Goal: Information Seeking & Learning: Check status

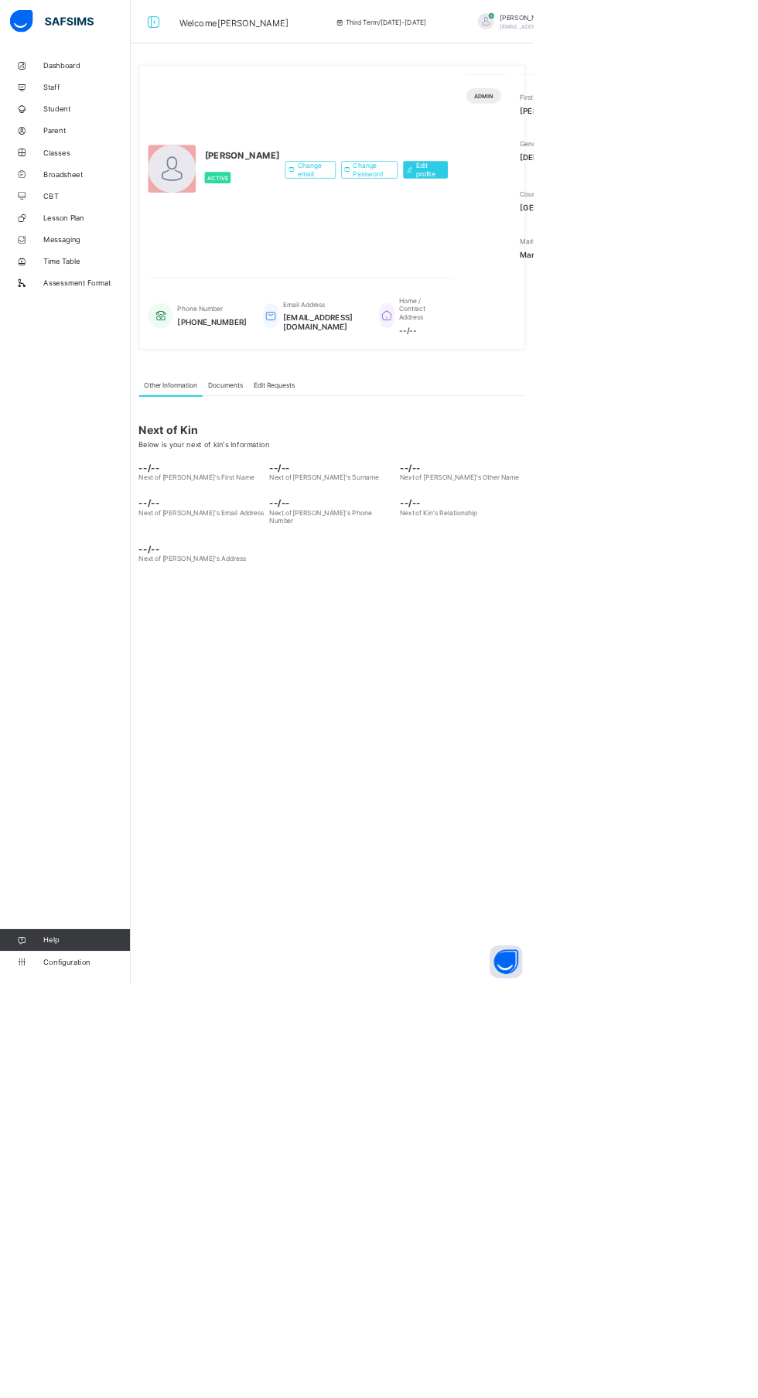
click at [97, 226] on link "Classes" at bounding box center [93, 216] width 186 height 31
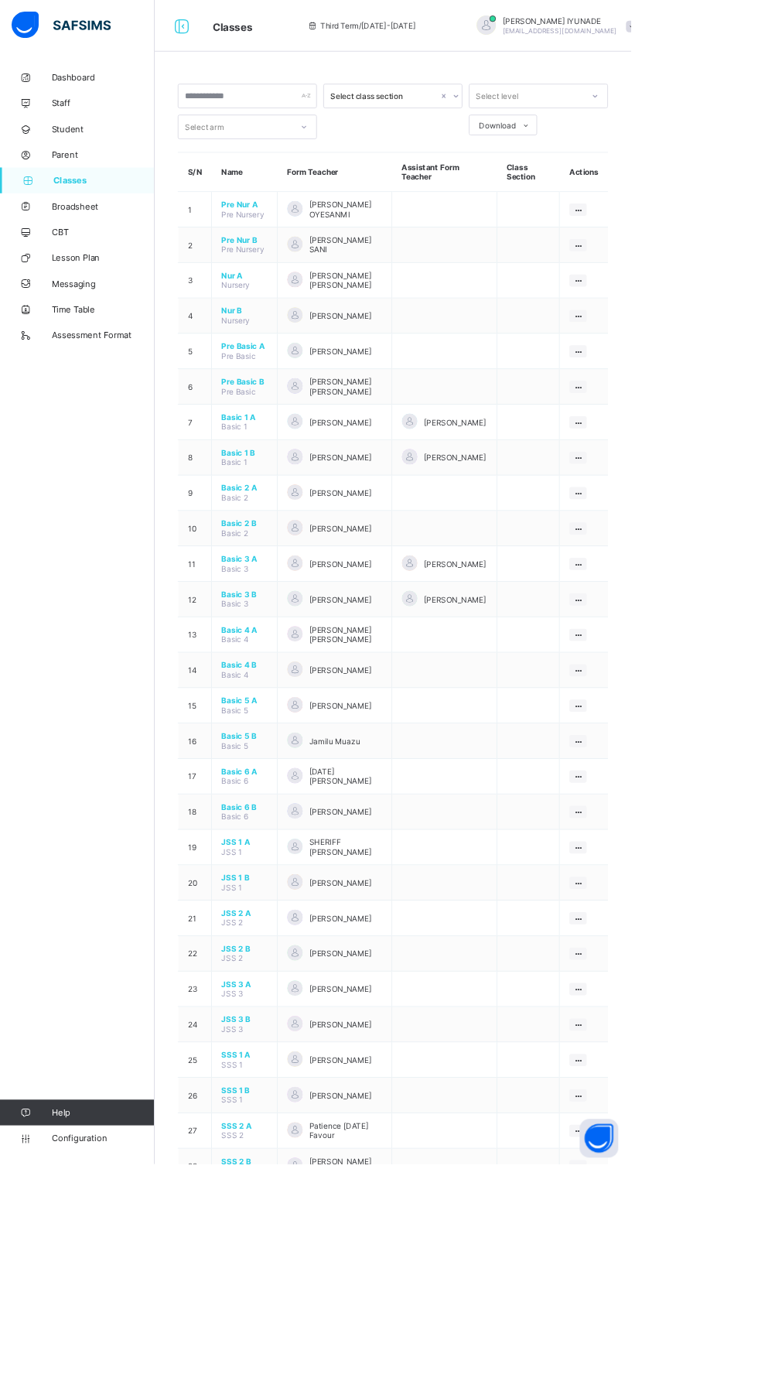
click at [309, 454] on span "Pre Basic B" at bounding box center [293, 459] width 55 height 12
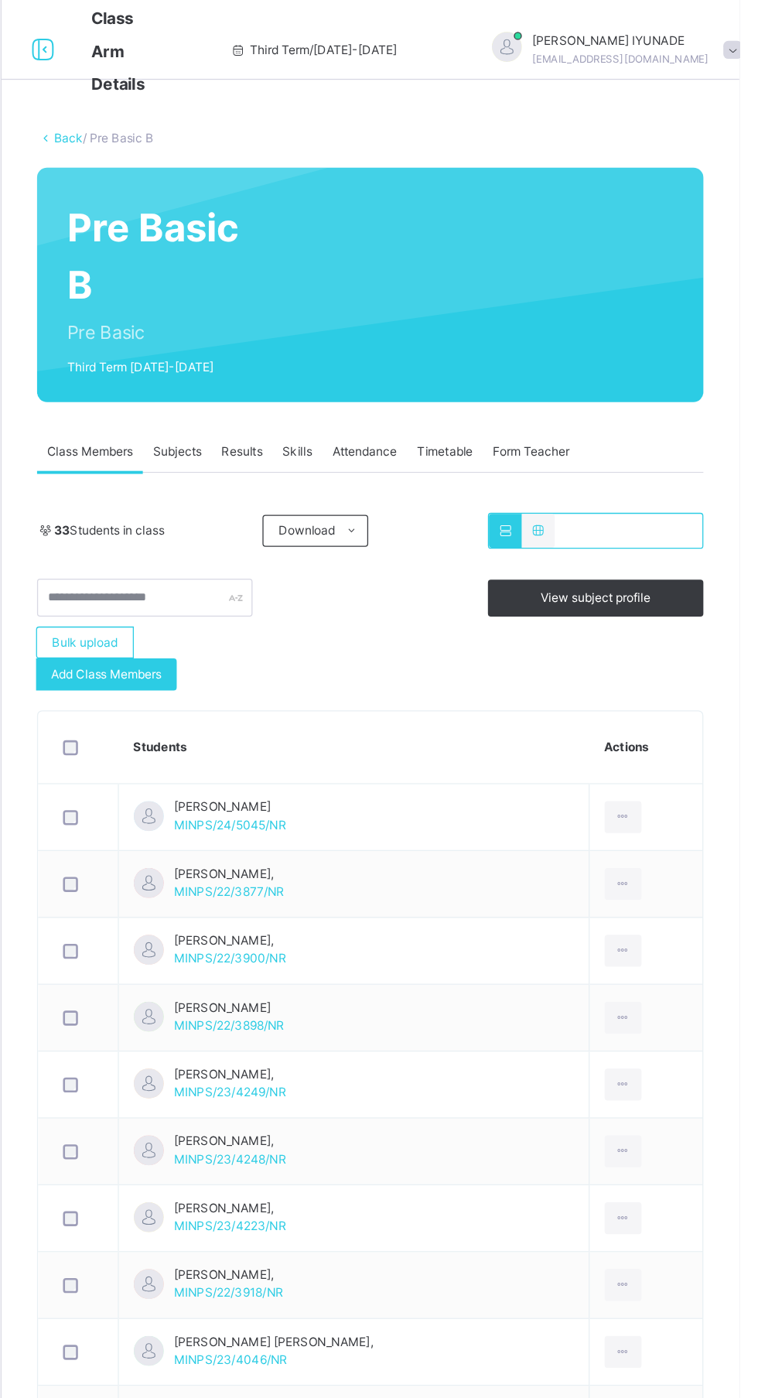
click at [235, 107] on link "Back" at bounding box center [238, 107] width 22 height 12
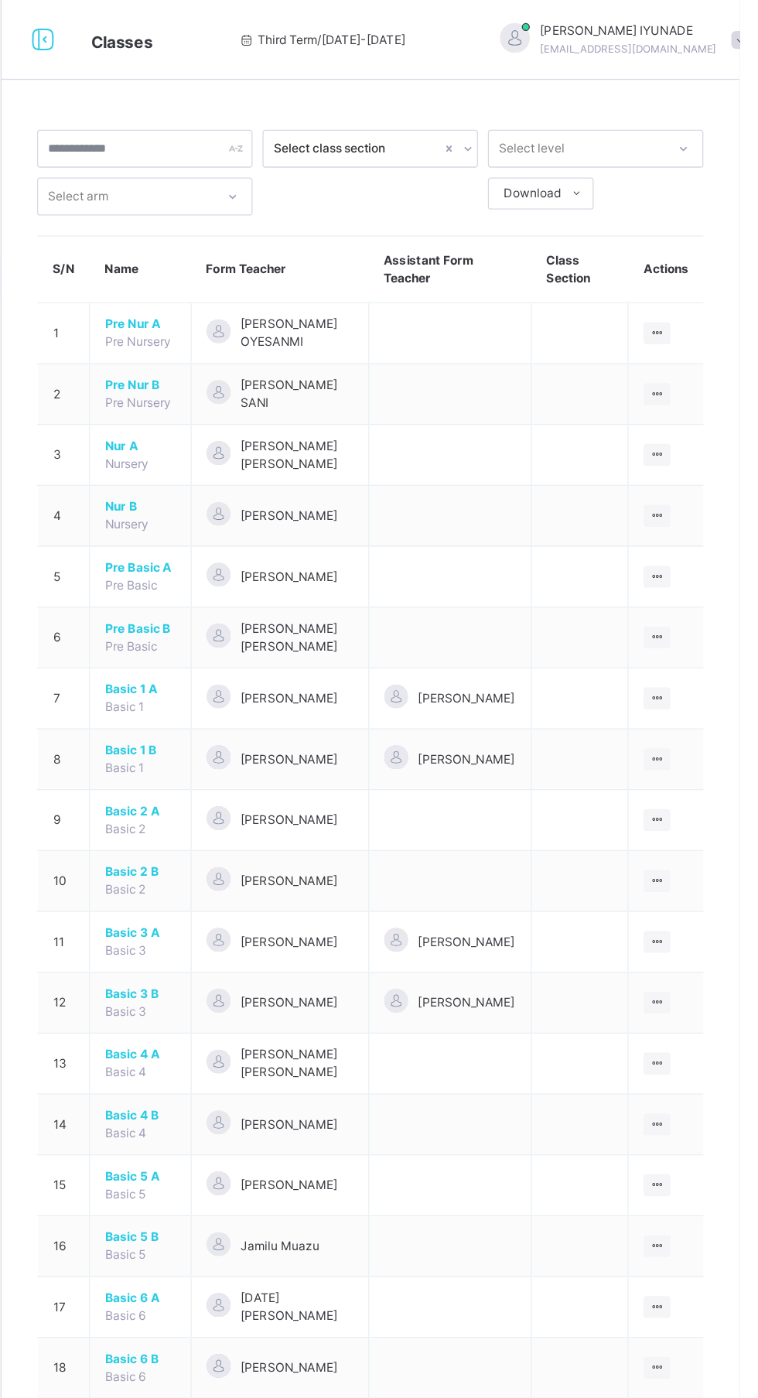
click at [293, 246] on span "Pre Nur A" at bounding box center [293, 252] width 55 height 14
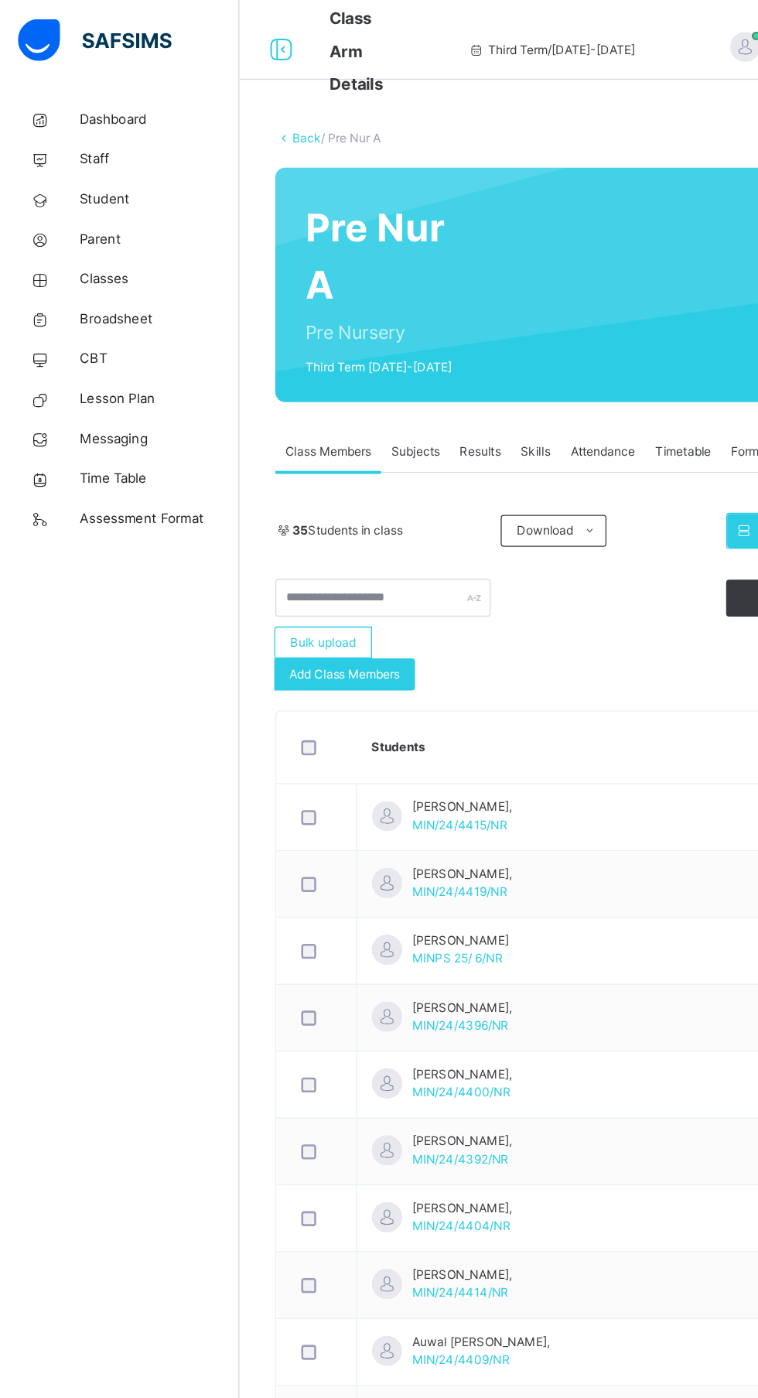
click at [110, 240] on span "Broadsheet" at bounding box center [124, 247] width 124 height 15
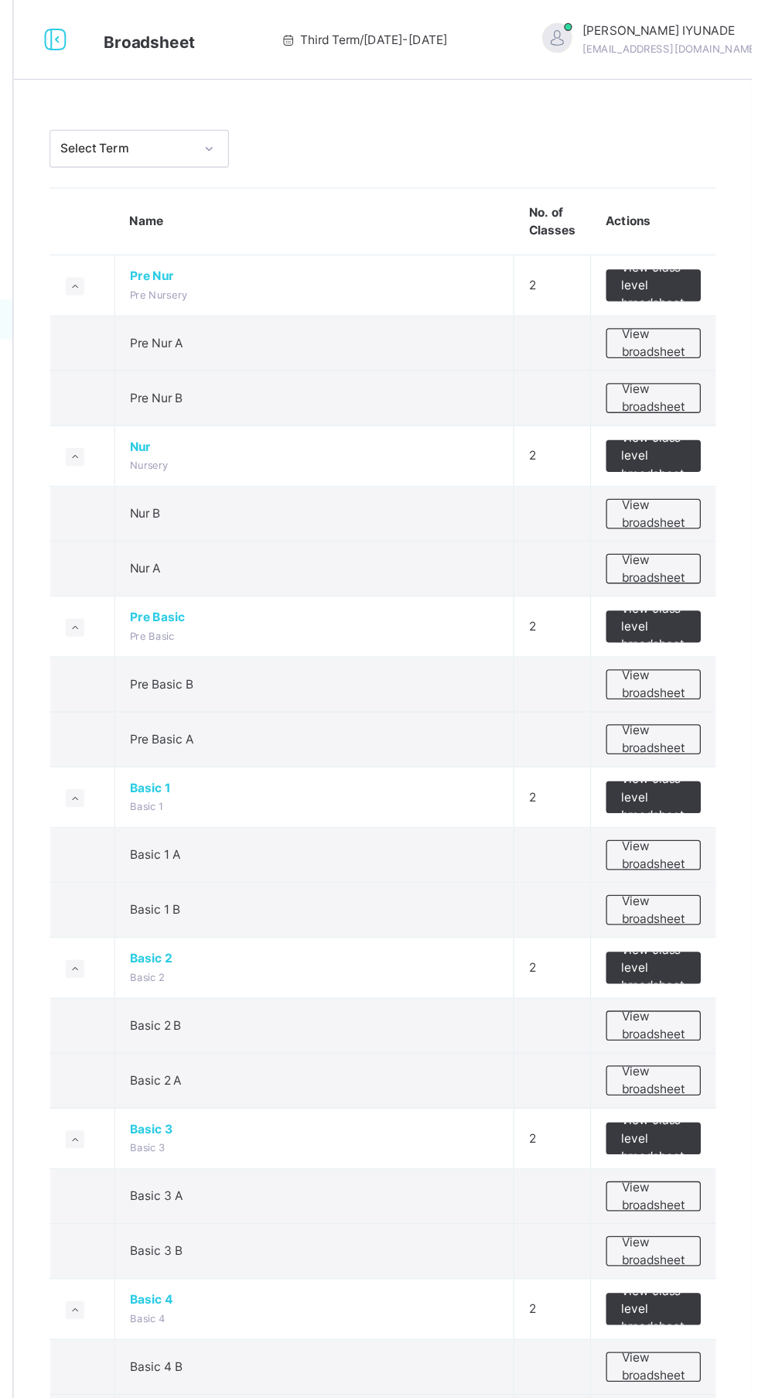
click at [700, 204] on td "View class level broadsheet" at bounding box center [683, 221] width 98 height 47
click at [690, 214] on span "View class level broadsheet" at bounding box center [682, 221] width 50 height 42
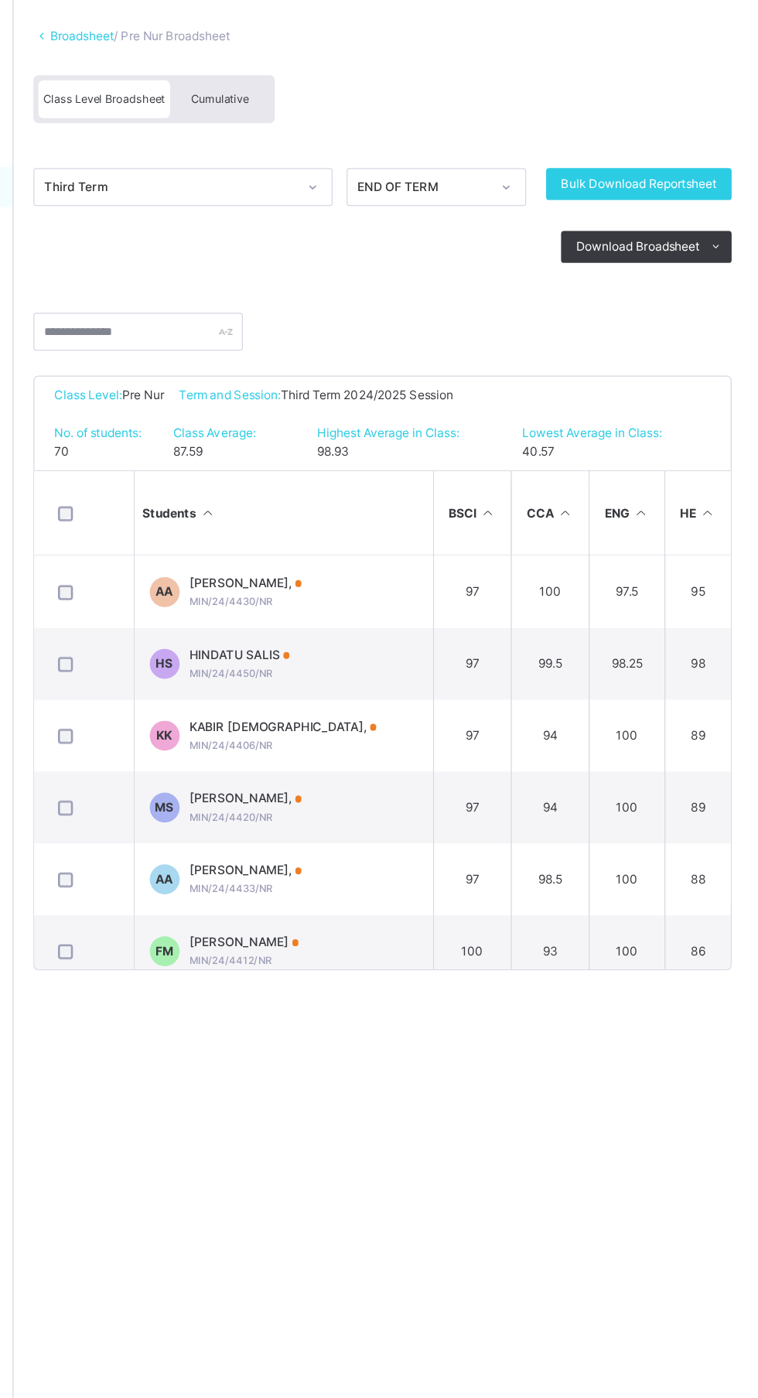
scroll to position [241, 0]
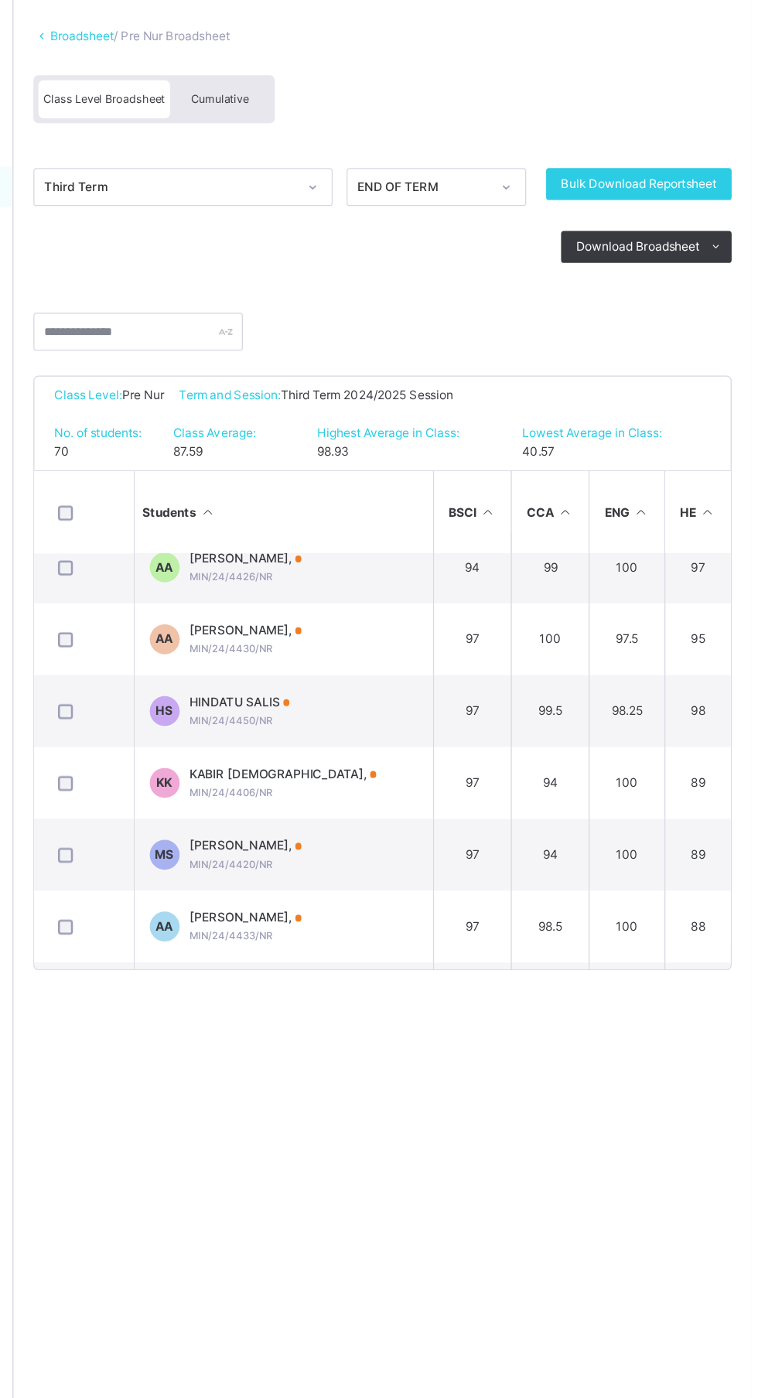
click at [438, 707] on td "[PERSON_NAME] IMAM [PERSON_NAME], MIN/24/4406/NR" at bounding box center [395, 710] width 232 height 56
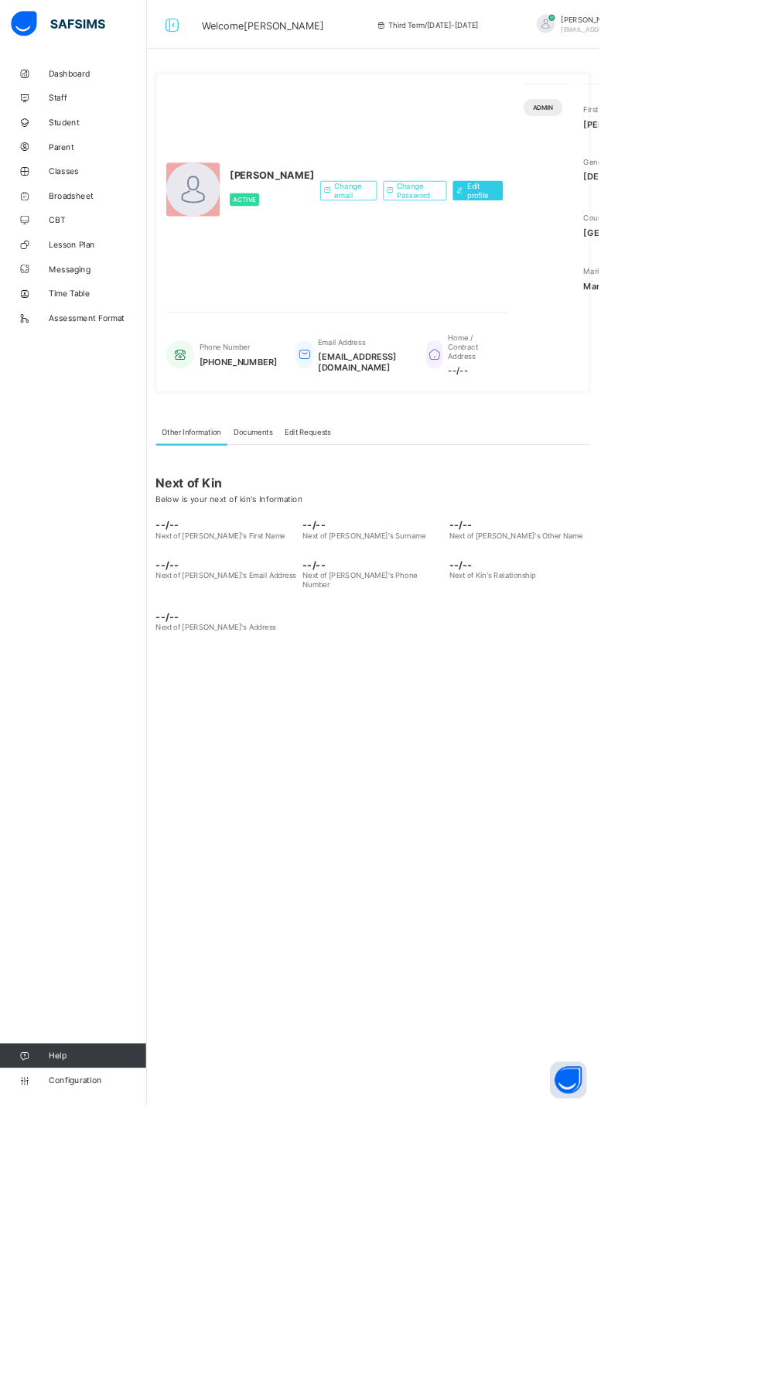
click at [84, 241] on link "Broadsheet" at bounding box center [93, 247] width 186 height 31
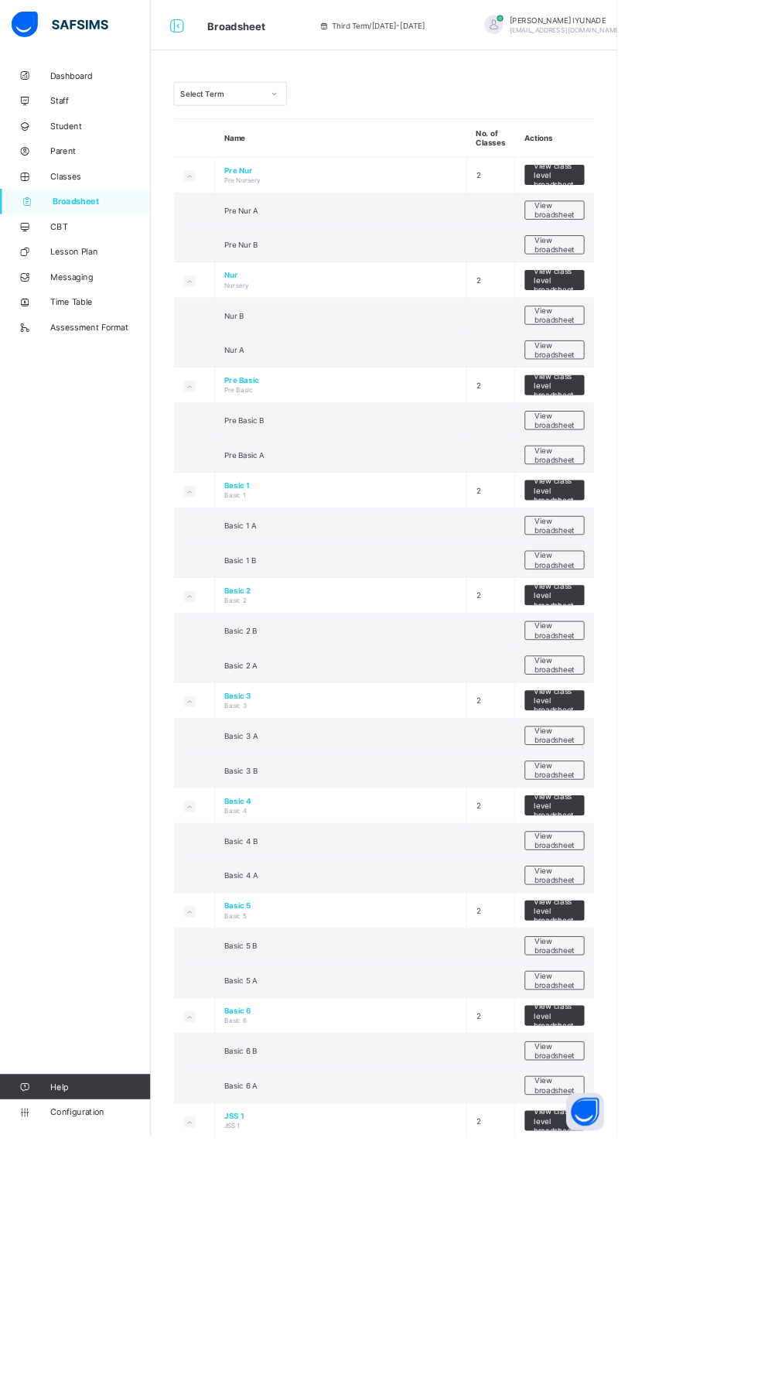
click at [704, 210] on span "View class level broadsheet" at bounding box center [682, 215] width 50 height 35
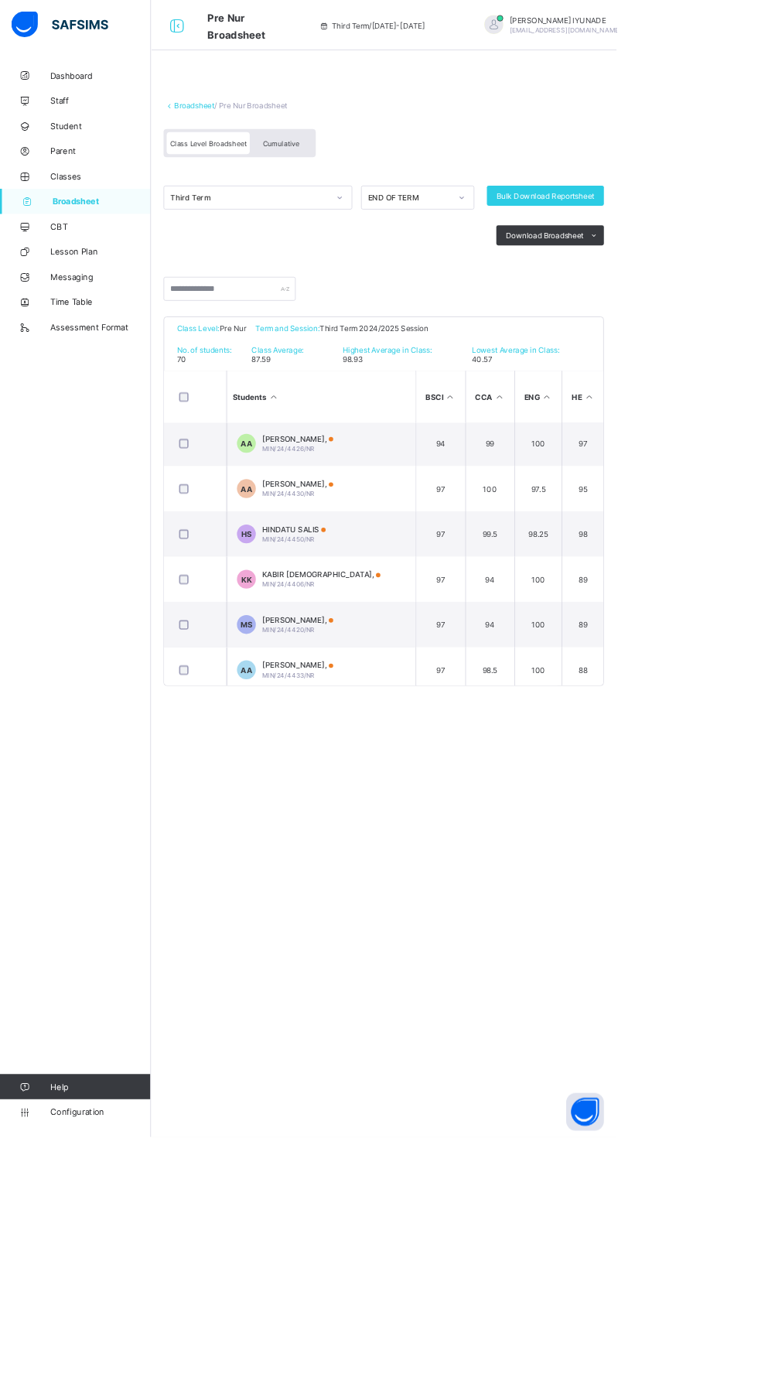
scroll to position [241, 0]
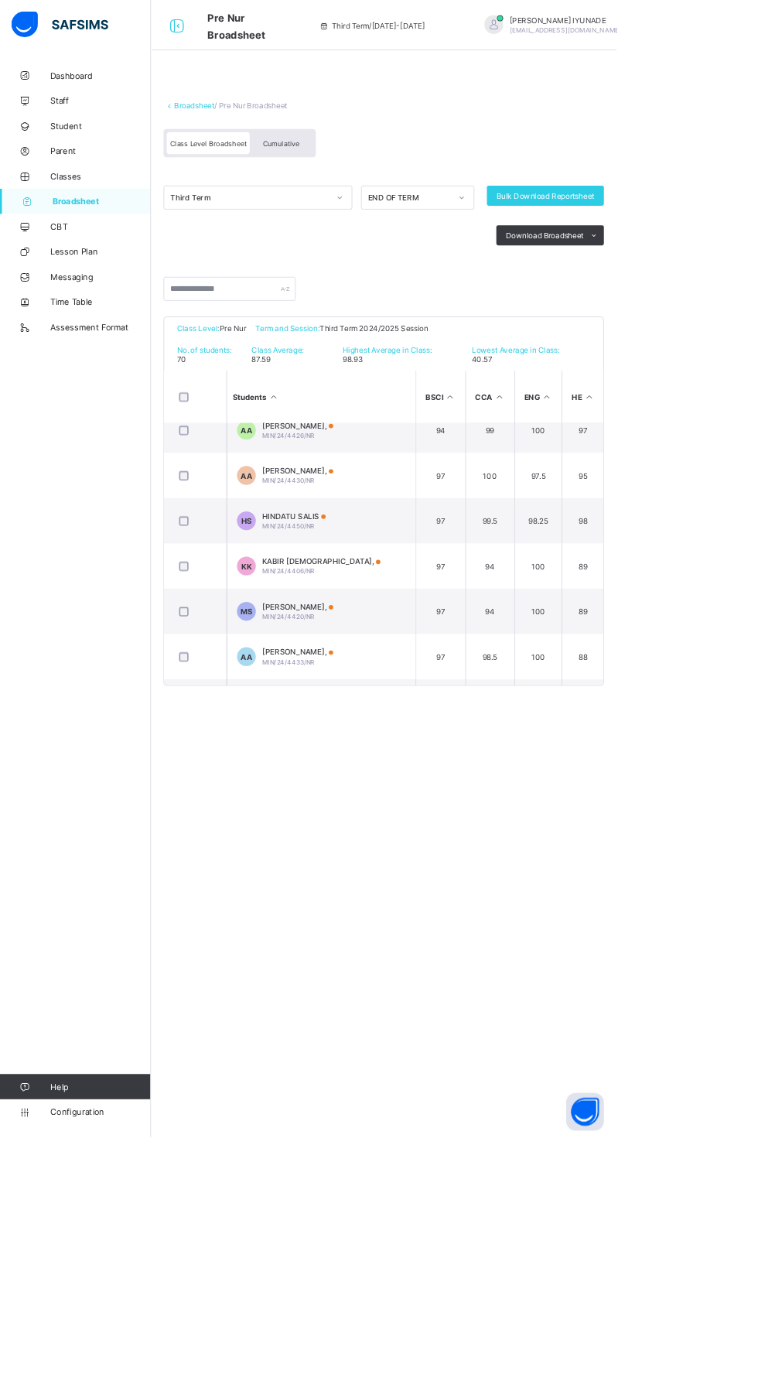
click at [463, 703] on td "[PERSON_NAME] IMAM [PERSON_NAME], MIN/24/4406/NR" at bounding box center [395, 697] width 232 height 56
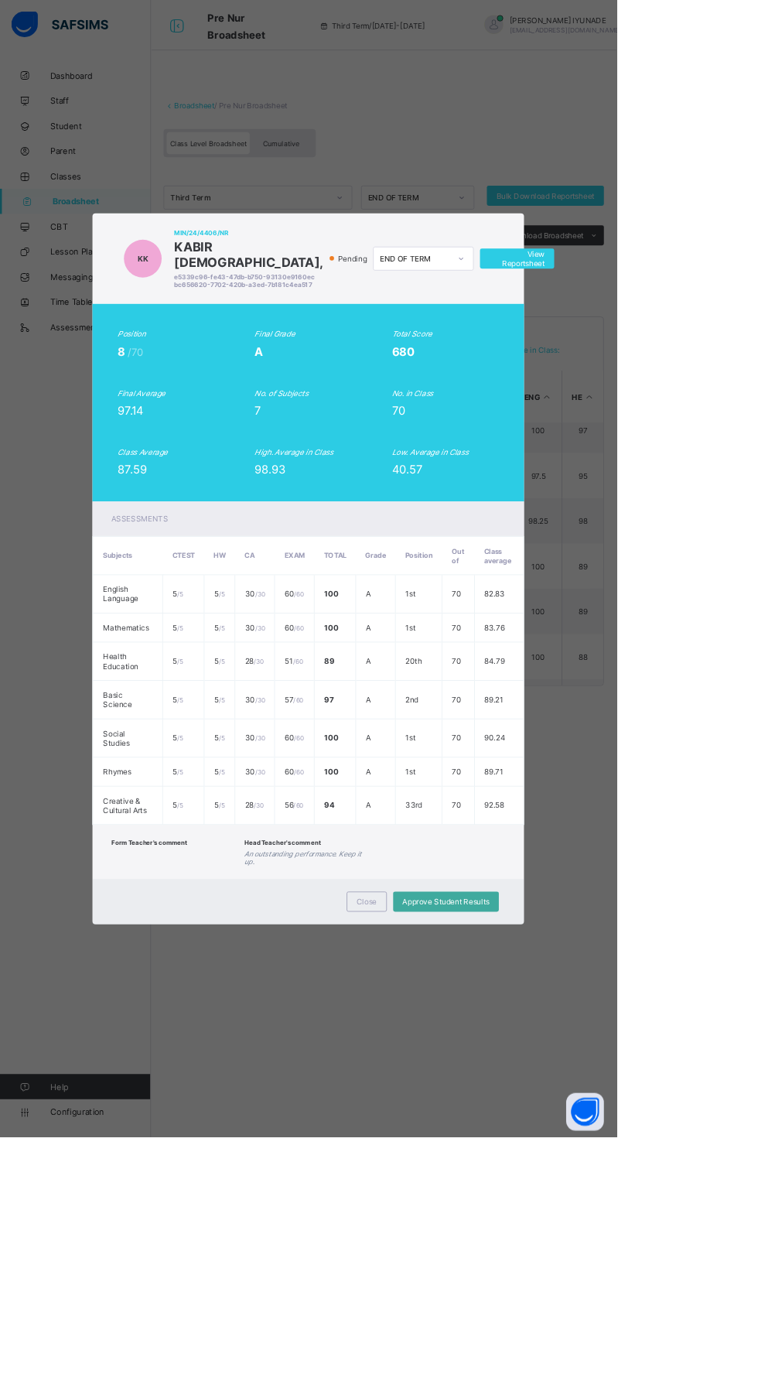
click at [438, 754] on td "100" at bounding box center [412, 730] width 51 height 47
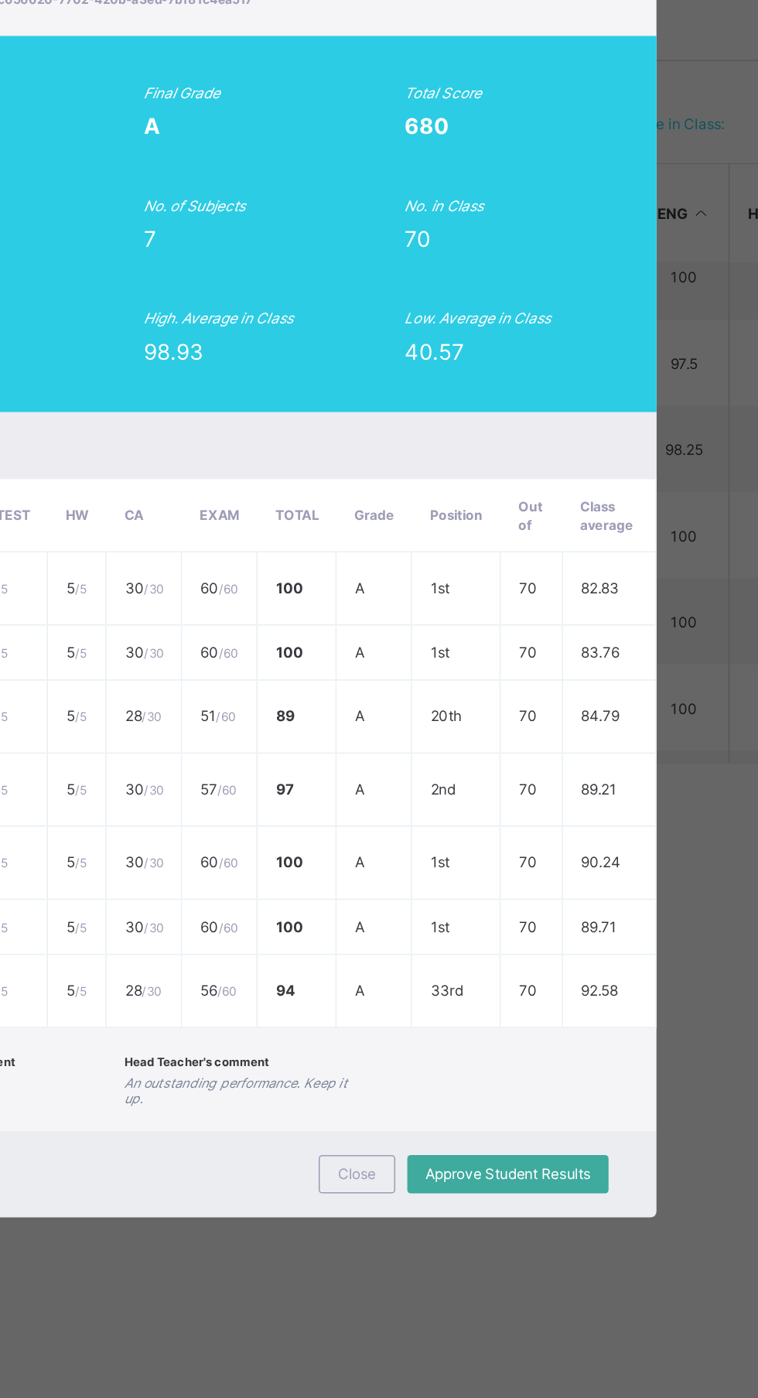
click at [666, 330] on span "View Reportsheet" at bounding box center [636, 317] width 68 height 23
